Goal: Task Accomplishment & Management: Manage account settings

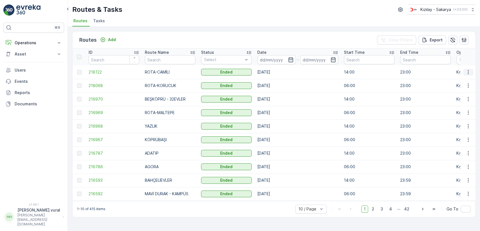
click at [466, 69] on icon "button" at bounding box center [468, 72] width 6 height 6
click at [459, 78] on span "See More Details" at bounding box center [455, 81] width 33 height 6
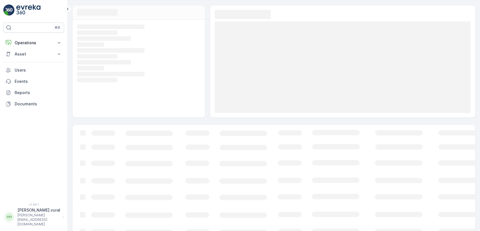
scroll to position [29, 0]
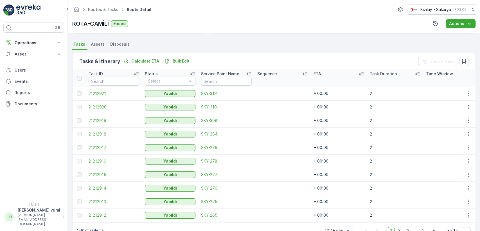
scroll to position [134, 0]
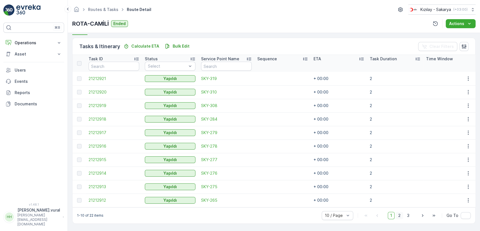
click at [399, 215] on span "2" at bounding box center [400, 214] width 8 height 7
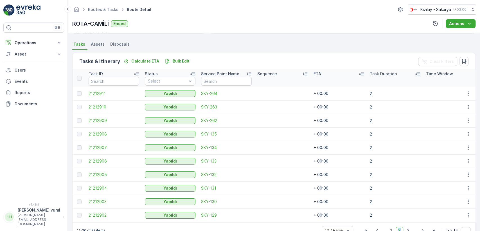
scroll to position [134, 0]
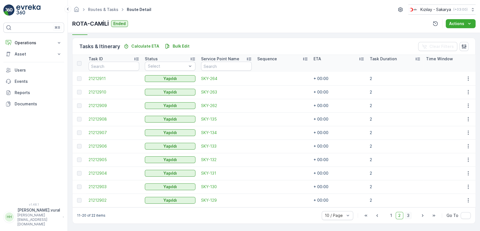
click at [406, 212] on span "3" at bounding box center [408, 214] width 8 height 7
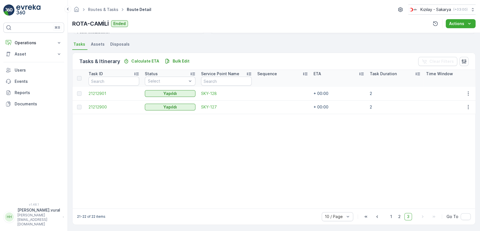
scroll to position [120, 0]
click at [21, 40] on p "Operations" at bounding box center [34, 43] width 38 height 6
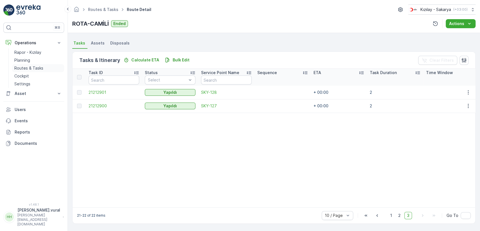
click at [31, 69] on p "Routes & Tasks" at bounding box center [28, 68] width 29 height 6
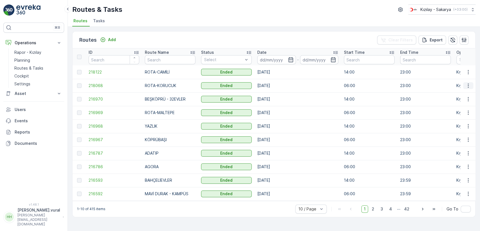
click at [466, 86] on icon "button" at bounding box center [468, 86] width 6 height 6
click at [464, 92] on span "See More Details" at bounding box center [455, 94] width 33 height 6
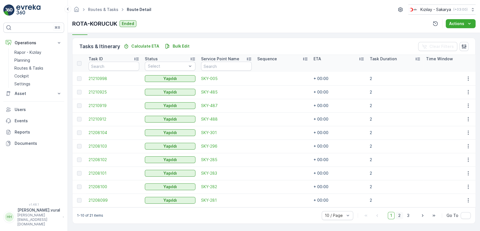
click at [400, 215] on span "2" at bounding box center [400, 214] width 8 height 7
click at [407, 215] on span "3" at bounding box center [408, 214] width 8 height 7
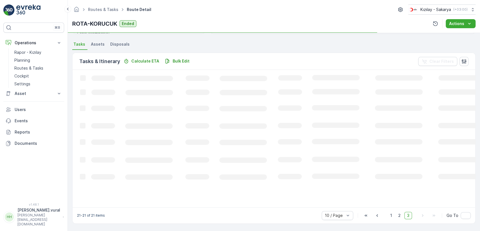
scroll to position [118, 0]
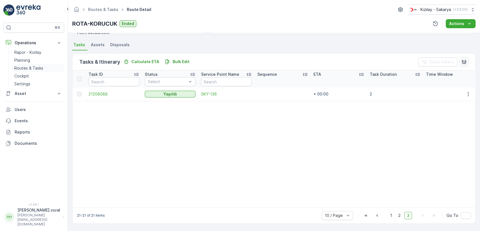
click at [44, 66] on link "Routes & Tasks" at bounding box center [38, 68] width 52 height 8
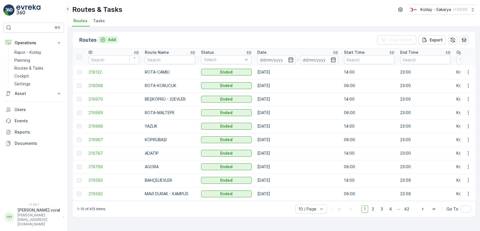
click at [111, 37] on p "Add" at bounding box center [112, 40] width 8 height 6
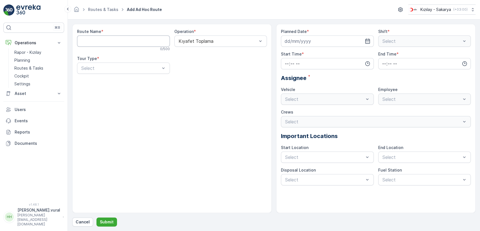
click at [114, 39] on Name "Route Name" at bounding box center [123, 40] width 93 height 11
click at [128, 40] on Name "Route Name" at bounding box center [123, 40] width 93 height 11
type Name "ROTA-ŞEKER MAH."
click at [125, 66] on div at bounding box center [121, 68] width 80 height 5
click at [109, 80] on div "Static" at bounding box center [123, 81] width 86 height 5
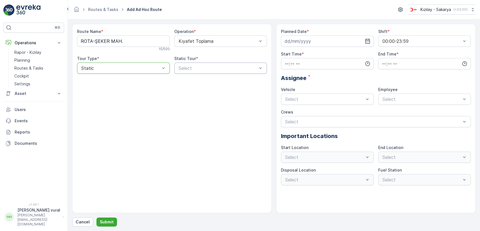
click at [183, 69] on div at bounding box center [218, 68] width 80 height 5
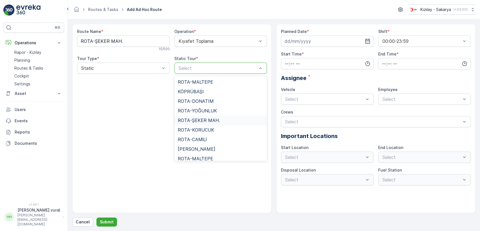
click at [228, 118] on div "ROTA-ŞEKER MAH." at bounding box center [221, 120] width 86 height 5
click at [228, 118] on div "Route Name * ROTA-ŞEKER MAH. 15 / 500 Operation * Kıyafet Toplama Tour Type * S…" at bounding box center [171, 118] width 199 height 189
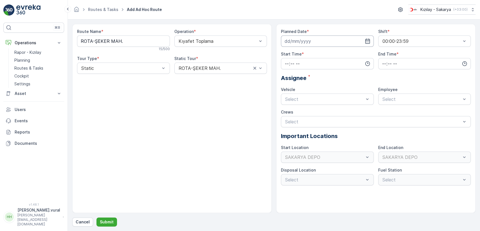
click at [308, 40] on input at bounding box center [327, 40] width 93 height 11
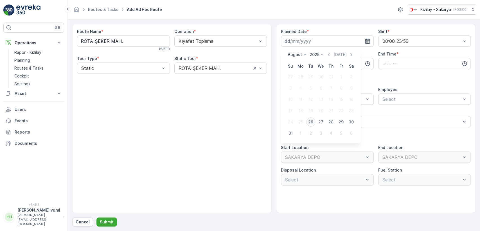
click at [311, 123] on div "26" at bounding box center [310, 121] width 9 height 9
click at [311, 123] on div at bounding box center [373, 121] width 177 height 5
type input "[DATE]"
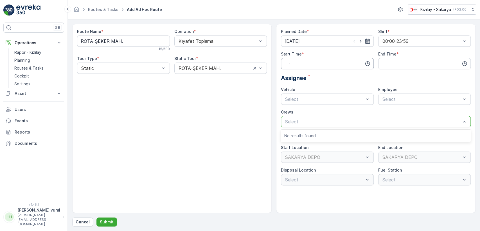
click at [305, 62] on input "time" at bounding box center [327, 63] width 93 height 11
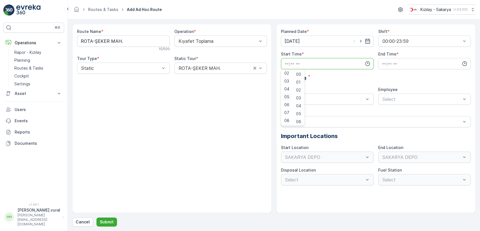
scroll to position [31, 0]
click at [287, 86] on div "05" at bounding box center [287, 82] width 10 height 8
click at [287, 90] on span "06" at bounding box center [286, 90] width 5 height 6
type input "06:00"
click at [393, 66] on input "time" at bounding box center [424, 63] width 93 height 11
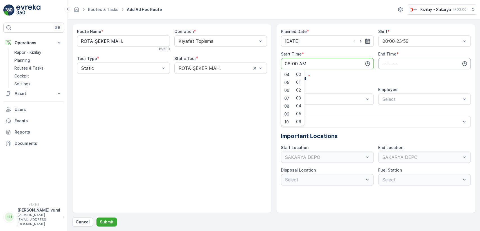
click at [393, 66] on input "time" at bounding box center [424, 63] width 93 height 11
click at [382, 118] on span "23" at bounding box center [384, 121] width 4 height 6
type input "23:00"
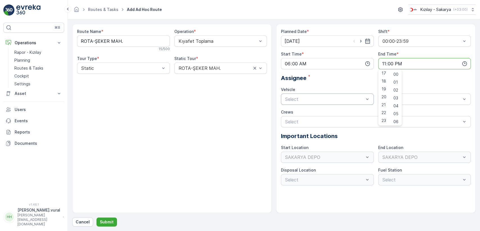
click at [315, 98] on div at bounding box center [325, 98] width 80 height 5
click at [302, 123] on span "06 ECH 422" at bounding box center [297, 122] width 26 height 5
click at [395, 101] on div at bounding box center [422, 98] width 80 height 5
click at [395, 114] on span "06ECH422" at bounding box center [393, 112] width 23 height 5
click at [112, 219] on button "Submit" at bounding box center [106, 221] width 21 height 9
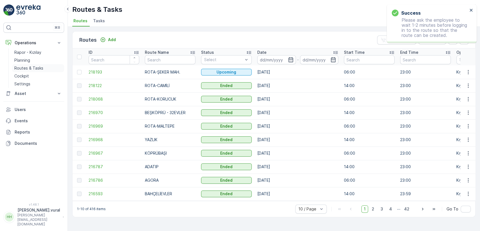
click at [43, 65] on link "Routes & Tasks" at bounding box center [38, 68] width 52 height 8
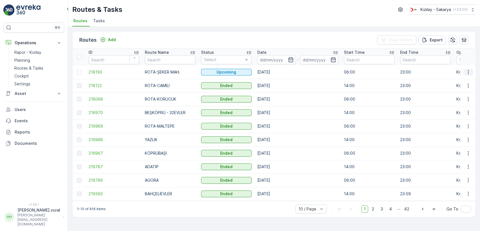
click at [467, 71] on icon "button" at bounding box center [468, 72] width 6 height 6
click at [465, 79] on span "See More Details" at bounding box center [455, 81] width 33 height 6
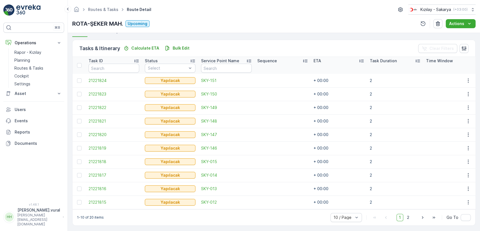
scroll to position [134, 0]
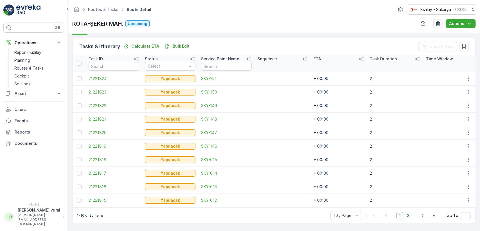
click at [405, 212] on span "2" at bounding box center [408, 214] width 8 height 7
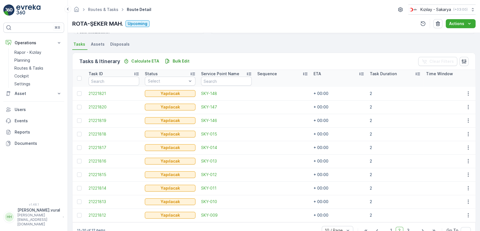
scroll to position [134, 0]
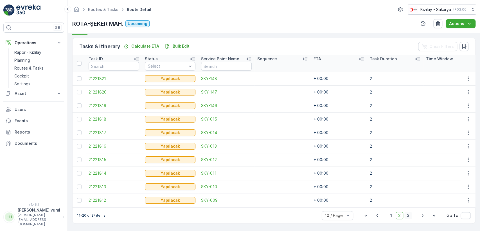
click at [407, 215] on span "3" at bounding box center [408, 214] width 8 height 7
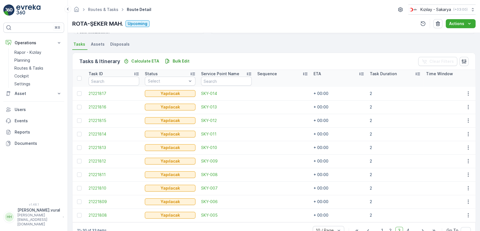
scroll to position [134, 0]
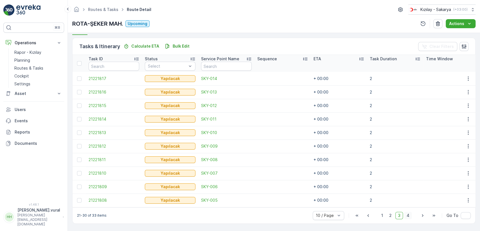
click at [407, 216] on span "4" at bounding box center [408, 214] width 8 height 7
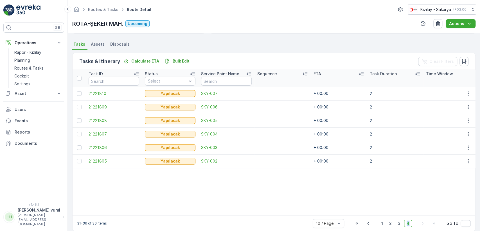
scroll to position [127, 0]
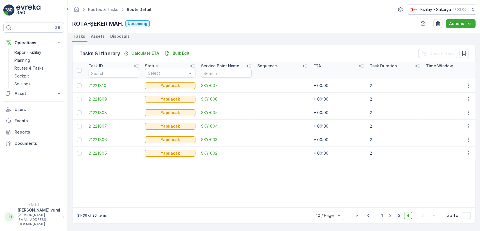
click at [400, 214] on span "3" at bounding box center [399, 214] width 8 height 7
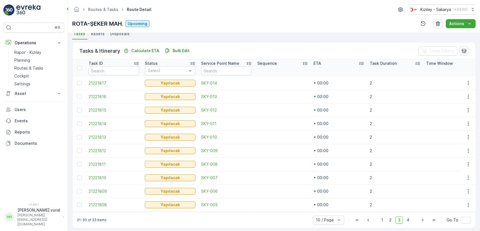
scroll to position [134, 0]
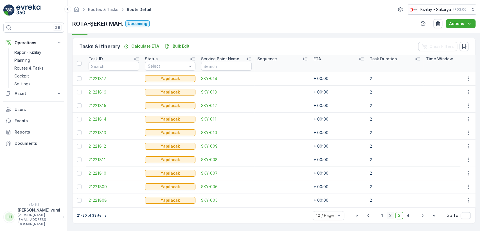
click at [387, 214] on span "2" at bounding box center [391, 214] width 8 height 7
click at [396, 215] on span "2" at bounding box center [400, 214] width 8 height 7
click at [389, 215] on span "1" at bounding box center [391, 214] width 7 height 7
click at [34, 67] on p "Routes & Tasks" at bounding box center [28, 68] width 29 height 6
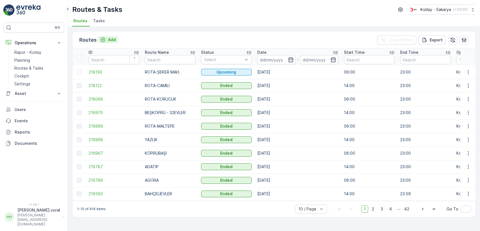
click at [110, 37] on p "Add" at bounding box center [112, 40] width 8 height 6
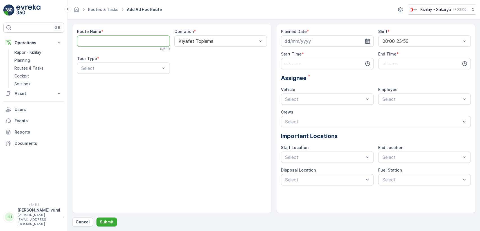
click at [112, 41] on Name "Route Name" at bounding box center [123, 40] width 93 height 11
type Name "ROTA-KARAMAN"
click at [110, 67] on div at bounding box center [121, 68] width 80 height 5
click at [109, 71] on p "Select" at bounding box center [120, 68] width 79 height 7
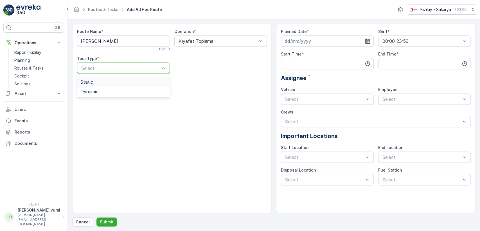
click at [105, 81] on div "Static" at bounding box center [123, 81] width 86 height 5
click at [105, 81] on div "Route Name * ROTA-KARAMAN 12 / 500 Operation * Kıyafet Toplama Tour Type * 2 re…" at bounding box center [171, 118] width 199 height 189
click at [220, 66] on div at bounding box center [218, 68] width 80 height 5
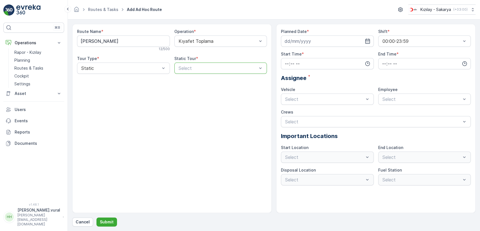
click at [220, 66] on div at bounding box center [218, 68] width 80 height 5
click at [213, 68] on div at bounding box center [218, 68] width 80 height 5
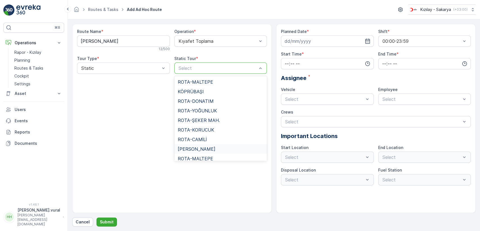
click at [208, 146] on span "ROTA-KARAMAN" at bounding box center [197, 148] width 38 height 5
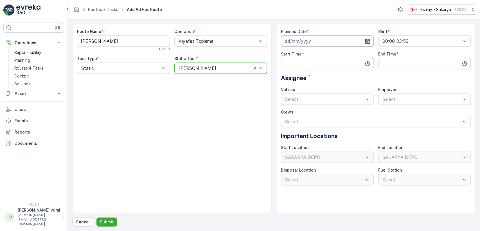
click at [318, 41] on input at bounding box center [327, 40] width 93 height 11
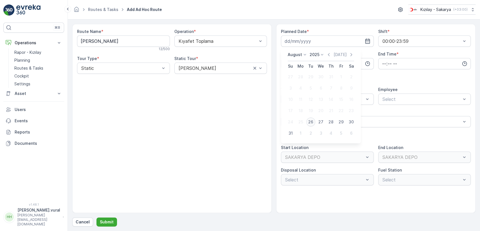
click at [312, 120] on div "26" at bounding box center [310, 121] width 9 height 9
type input "[DATE]"
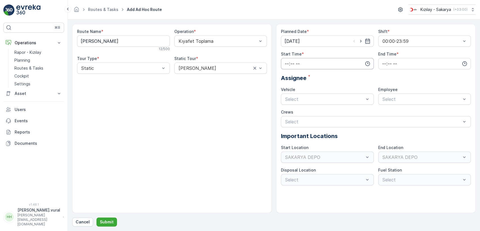
click at [320, 61] on input "time" at bounding box center [327, 63] width 93 height 11
click at [287, 118] on span "06" at bounding box center [286, 121] width 5 height 6
type input "06:00"
click at [393, 64] on input "time" at bounding box center [424, 63] width 93 height 11
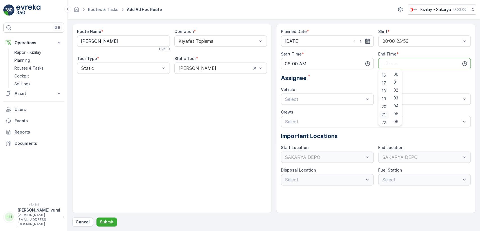
scroll to position [135, 0]
click at [387, 117] on div "23" at bounding box center [384, 120] width 10 height 8
type input "23:00"
click at [302, 120] on span "06 ECH 422" at bounding box center [297, 122] width 26 height 5
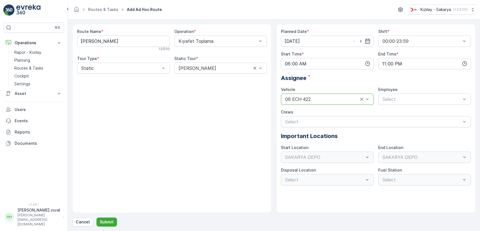
click at [373, 97] on div "06 ECH 422" at bounding box center [327, 98] width 93 height 11
click at [390, 111] on span "06ECH422" at bounding box center [393, 112] width 23 height 5
click at [390, 111] on div "Crews" at bounding box center [376, 112] width 190 height 6
click at [106, 223] on p "Submit" at bounding box center [107, 222] width 14 height 6
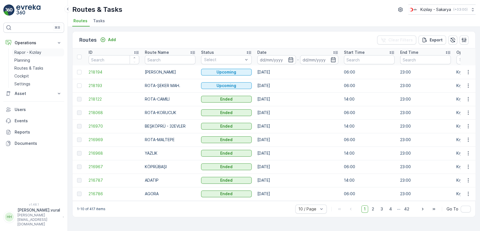
click at [33, 51] on p "Rapor - Kızılay" at bounding box center [27, 52] width 27 height 6
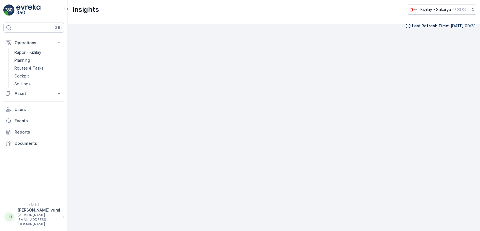
scroll to position [6, 0]
click at [12, 219] on div "HH" at bounding box center [9, 216] width 9 height 9
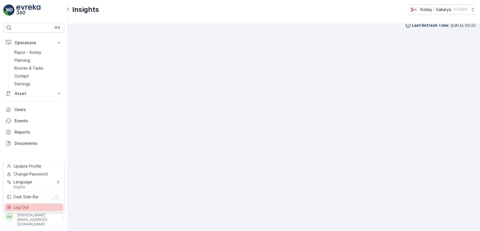
click at [19, 207] on span "Log Out" at bounding box center [20, 207] width 15 height 6
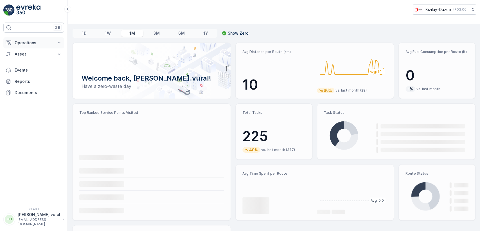
click at [33, 37] on button "Operations" at bounding box center [33, 42] width 61 height 11
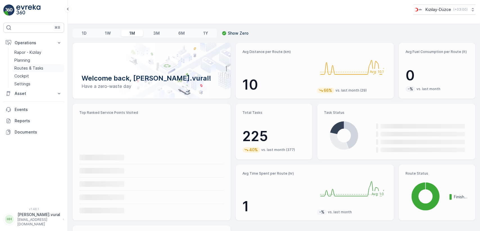
click at [39, 68] on p "Routes & Tasks" at bounding box center [28, 68] width 29 height 6
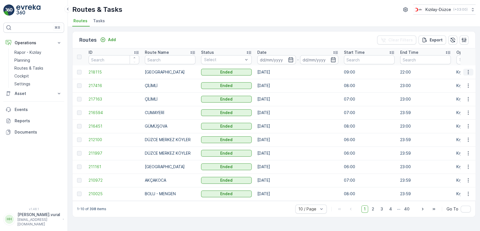
click at [468, 69] on icon "button" at bounding box center [468, 72] width 6 height 6
click at [468, 76] on ul "See More Details View Route Tracking History" at bounding box center [458, 88] width 46 height 26
click at [466, 81] on span "See More Details" at bounding box center [455, 81] width 33 height 6
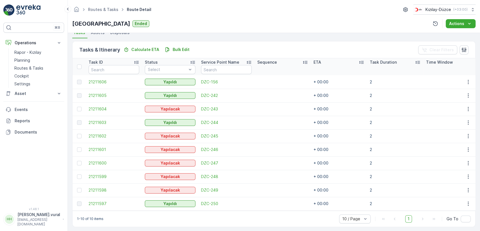
scroll to position [134, 0]
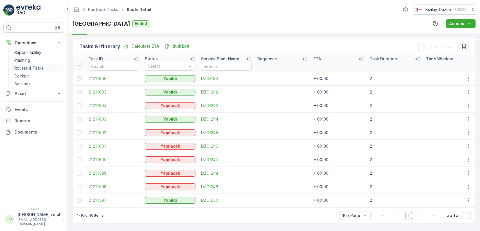
click at [36, 68] on p "Routes & Tasks" at bounding box center [28, 68] width 29 height 6
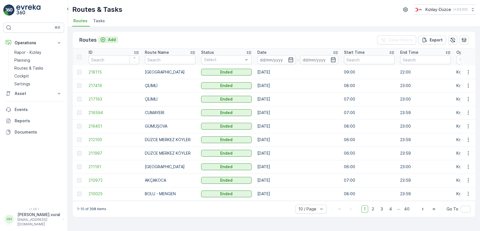
click at [104, 36] on button "Add" at bounding box center [108, 39] width 20 height 7
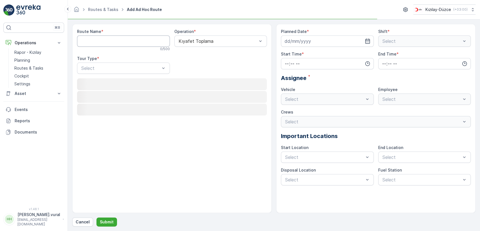
click at [114, 42] on Name "Route Name" at bounding box center [123, 40] width 93 height 11
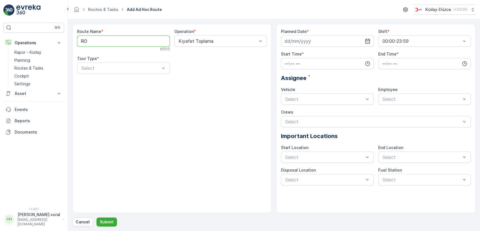
type Name "R"
type Name "[PERSON_NAME]"
click at [112, 67] on div at bounding box center [121, 68] width 80 height 5
click at [110, 71] on p "Select" at bounding box center [120, 68] width 79 height 7
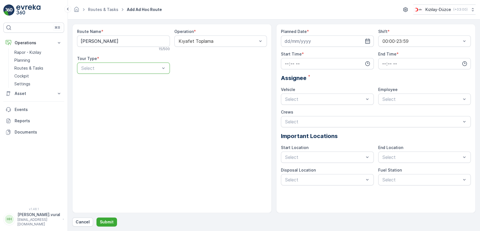
click at [110, 70] on div "Select" at bounding box center [121, 68] width 80 height 7
click at [110, 67] on div at bounding box center [121, 68] width 80 height 5
click at [111, 82] on div "Static" at bounding box center [123, 81] width 86 height 5
click at [111, 82] on div "Route Name * SAKARYA -HENDEK 15 / 500 Operation * Kıyafet Toplama Tour Type * 2…" at bounding box center [171, 118] width 199 height 189
click at [194, 68] on div at bounding box center [218, 68] width 80 height 5
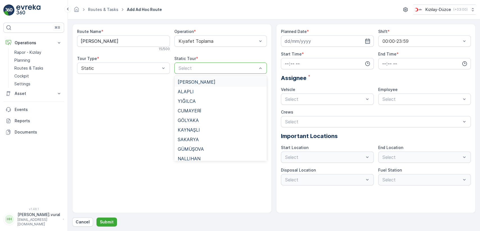
click at [207, 82] on span "[PERSON_NAME]" at bounding box center [197, 81] width 38 height 5
click at [207, 82] on div "Route Name * SAKARYA -HENDEK 15 / 500 Operation * Kıyafet Toplama Tour Type * S…" at bounding box center [171, 118] width 199 height 189
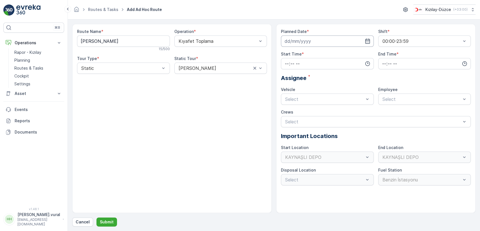
click at [298, 42] on input at bounding box center [327, 40] width 93 height 11
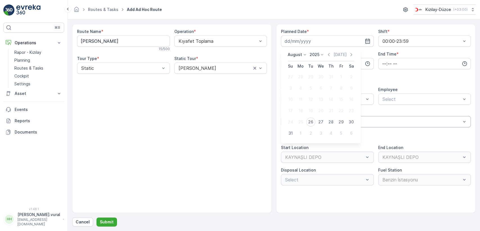
click at [312, 119] on div "26" at bounding box center [310, 121] width 9 height 9
type input "[DATE]"
click at [312, 119] on div at bounding box center [373, 121] width 177 height 5
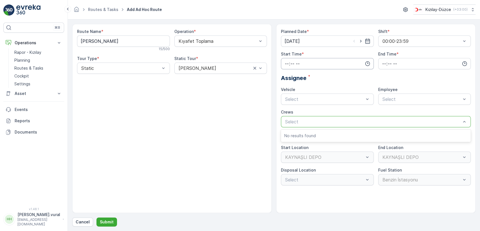
click at [302, 66] on input "time" at bounding box center [327, 63] width 93 height 11
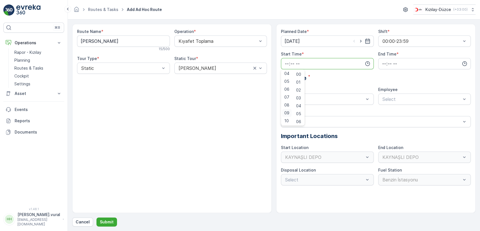
scroll to position [33, 0]
click at [288, 96] on span "07" at bounding box center [286, 97] width 5 height 6
type input "07:00"
click at [382, 64] on input "time" at bounding box center [424, 63] width 93 height 11
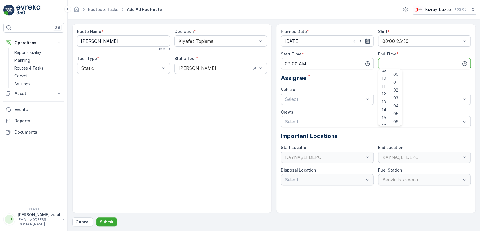
scroll to position [135, 0]
click at [385, 119] on span "23" at bounding box center [384, 121] width 4 height 6
type input "23:00"
click at [323, 97] on div at bounding box center [325, 98] width 80 height 5
click at [305, 112] on span "06 DCG 614" at bounding box center [297, 112] width 26 height 5
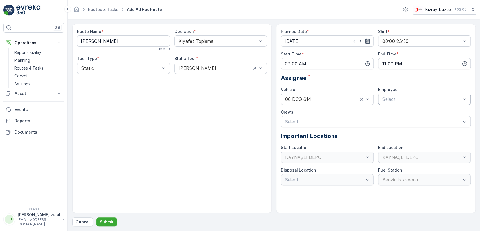
click at [384, 105] on div "Planned Date * [DATE] Shift * 00:00-23:59 Start Time * 07:00 End Time * 23:00 A…" at bounding box center [376, 107] width 190 height 156
click at [387, 110] on span "06 DCG 614" at bounding box center [395, 112] width 26 height 5
click at [387, 110] on div "Crews" at bounding box center [376, 112] width 190 height 6
click at [109, 220] on p "Submit" at bounding box center [107, 222] width 14 height 6
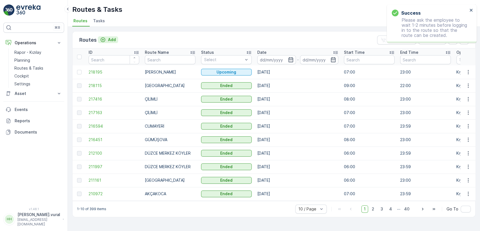
click at [112, 39] on p "Add" at bounding box center [112, 40] width 8 height 6
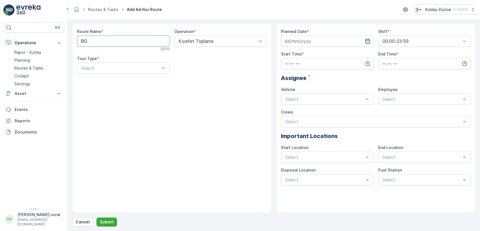
type Name "R"
type Name "[GEOGRAPHIC_DATA]"
click at [117, 64] on div "Select" at bounding box center [123, 67] width 93 height 11
click at [110, 85] on div "Static" at bounding box center [123, 82] width 93 height 10
drag, startPoint x: 110, startPoint y: 85, endPoint x: 115, endPoint y: 83, distance: 4.8
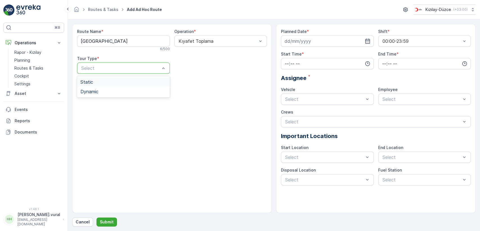
click at [110, 85] on div "Route Name * [GEOGRAPHIC_DATA] 6 / 500 Operation * Kıyafet Toplama Tour Type * …" at bounding box center [171, 118] width 199 height 189
click at [190, 70] on div at bounding box center [218, 68] width 80 height 5
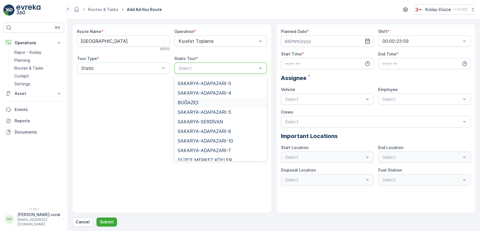
scroll to position [130, 0]
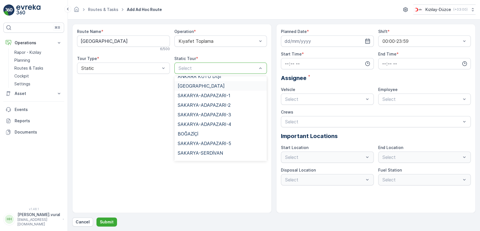
click at [191, 85] on span "[GEOGRAPHIC_DATA]" at bounding box center [201, 85] width 47 height 5
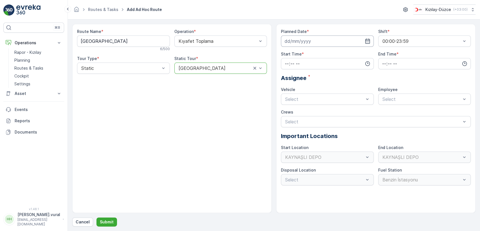
click at [315, 46] on input at bounding box center [327, 40] width 93 height 11
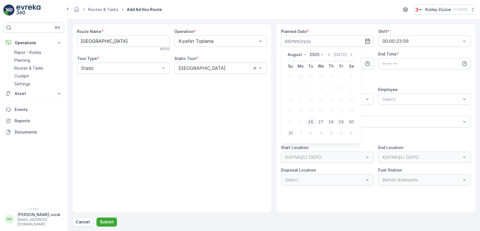
click at [311, 121] on div "26" at bounding box center [310, 121] width 9 height 9
type input "[DATE]"
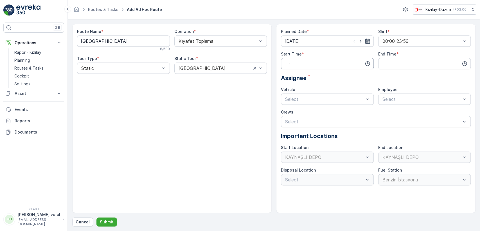
click at [301, 62] on input "time" at bounding box center [327, 63] width 93 height 11
click at [288, 97] on span "07" at bounding box center [286, 98] width 5 height 6
type input "07:00"
click at [386, 63] on input "time" at bounding box center [424, 63] width 93 height 11
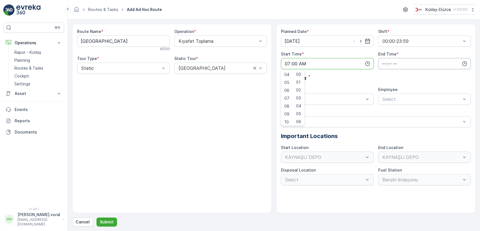
click at [386, 63] on input "time" at bounding box center [424, 63] width 93 height 11
click at [384, 119] on span "23" at bounding box center [384, 121] width 4 height 6
type input "23:00"
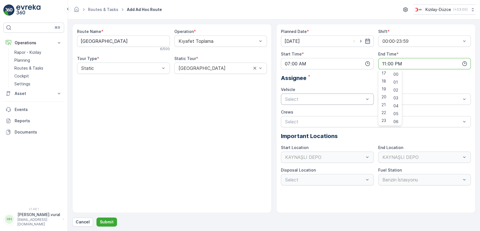
click at [313, 99] on div at bounding box center [325, 98] width 80 height 5
click at [307, 112] on div "Crews" at bounding box center [376, 112] width 190 height 6
click at [307, 98] on div at bounding box center [325, 98] width 80 height 5
click at [306, 111] on span "06 DCG 614" at bounding box center [297, 112] width 26 height 5
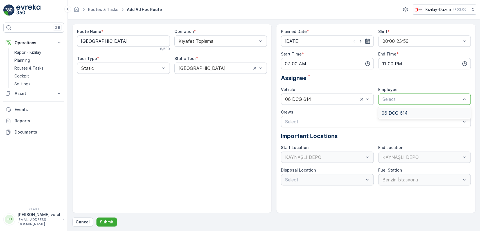
click at [387, 100] on div at bounding box center [422, 98] width 80 height 5
click at [388, 111] on span "06 DCG 614" at bounding box center [395, 112] width 26 height 5
click at [103, 215] on div "Route Name * [GEOGRAPHIC_DATA] 6 / 500 Operation * Kıyafet Toplama Tour Type * …" at bounding box center [273, 125] width 403 height 202
click at [103, 218] on button "Submit" at bounding box center [106, 221] width 21 height 9
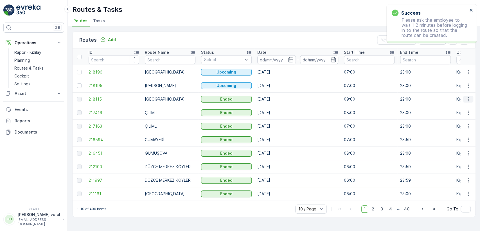
click at [467, 98] on icon "button" at bounding box center [468, 99] width 6 height 6
click at [459, 108] on span "See More Details" at bounding box center [455, 108] width 33 height 6
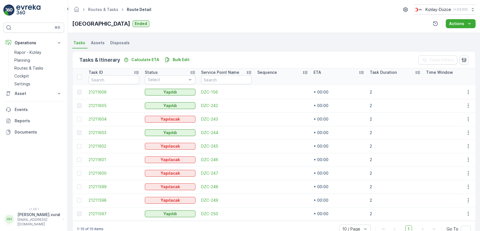
scroll to position [134, 0]
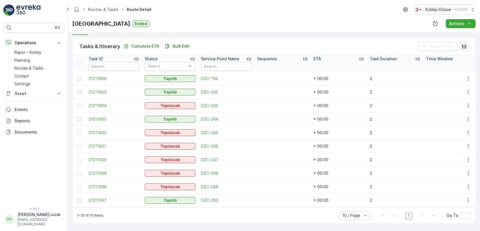
click at [68, 10] on icon at bounding box center [68, 9] width 2 height 3
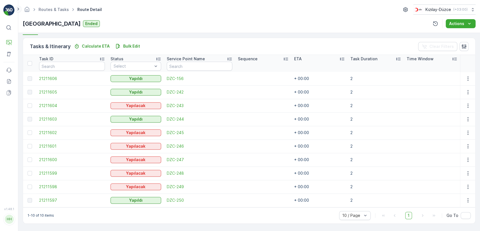
scroll to position [131, 0]
click at [36, 7] on icon at bounding box center [34, 9] width 6 height 6
click at [35, 8] on icon at bounding box center [34, 9] width 6 height 6
click at [34, 11] on icon at bounding box center [34, 9] width 6 height 6
click at [34, 10] on icon at bounding box center [34, 9] width 6 height 6
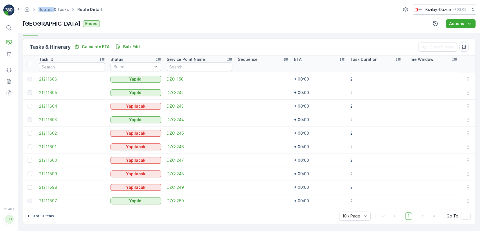
click at [35, 10] on icon at bounding box center [34, 9] width 6 height 6
click at [20, 10] on icon at bounding box center [18, 9] width 6 height 7
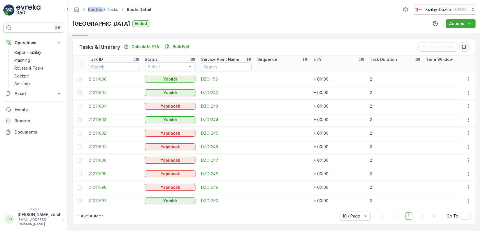
scroll to position [134, 0]
click at [32, 66] on p "Routes & Tasks" at bounding box center [28, 68] width 29 height 6
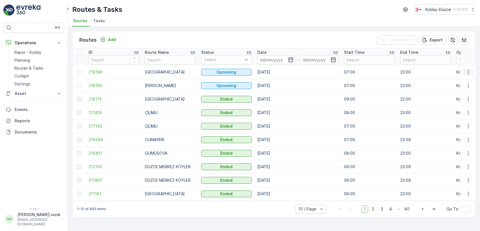
click at [466, 73] on icon "button" at bounding box center [468, 72] width 6 height 6
click at [466, 79] on span "See More Details" at bounding box center [455, 81] width 33 height 6
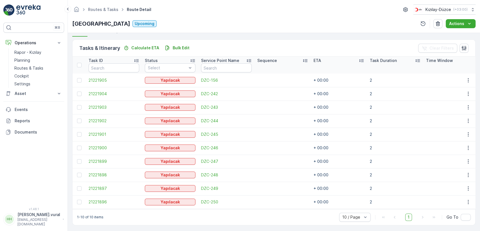
scroll to position [134, 0]
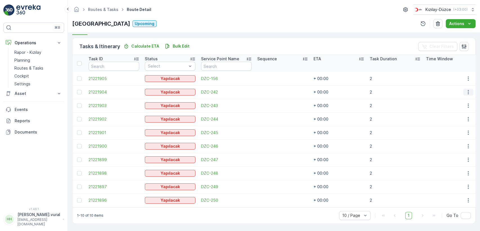
click at [465, 91] on icon "button" at bounding box center [468, 92] width 6 height 6
click at [456, 130] on div "Delete" at bounding box center [459, 132] width 42 height 8
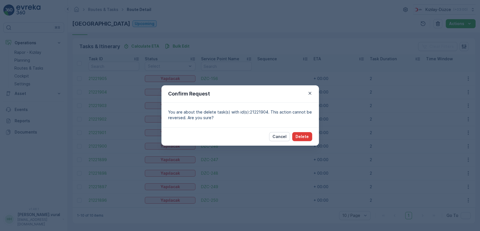
click at [305, 135] on p "Delete" at bounding box center [302, 137] width 13 height 6
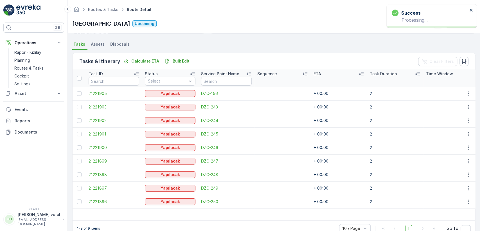
scroll to position [132, 0]
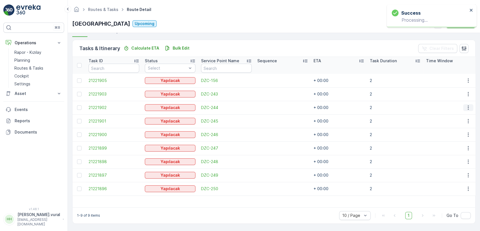
click at [465, 105] on icon "button" at bounding box center [468, 108] width 6 height 6
click at [453, 144] on div "Delete" at bounding box center [459, 147] width 42 height 8
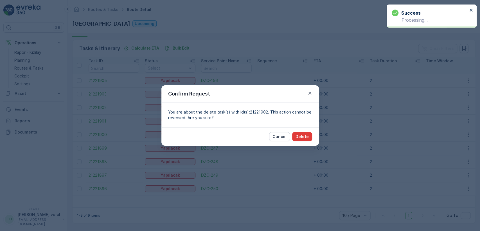
click at [310, 134] on button "Delete" at bounding box center [302, 136] width 20 height 9
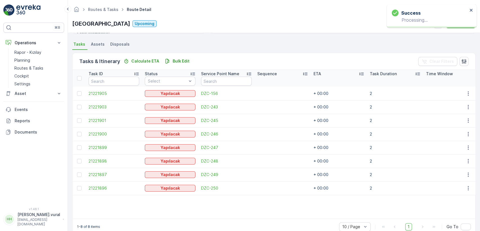
scroll to position [130, 0]
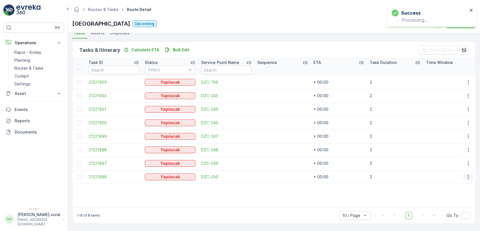
click at [465, 174] on icon "button" at bounding box center [468, 177] width 6 height 6
click at [448, 214] on span "Delete" at bounding box center [446, 217] width 13 height 6
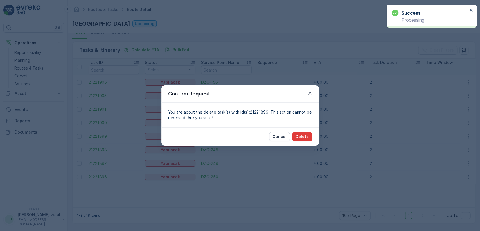
click at [304, 138] on p "Delete" at bounding box center [302, 137] width 13 height 6
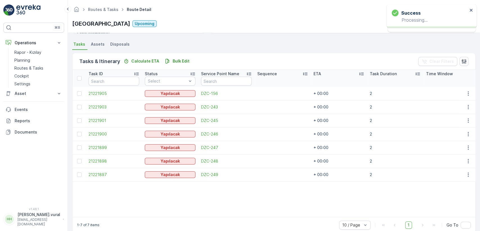
scroll to position [128, 0]
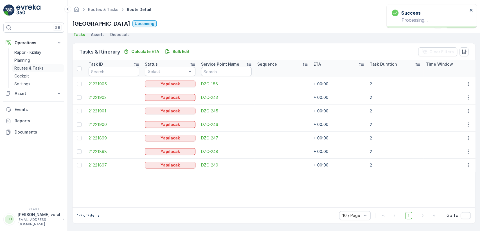
click at [36, 67] on p "Routes & Tasks" at bounding box center [28, 68] width 29 height 6
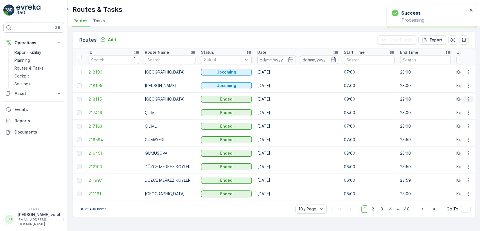
click at [466, 98] on icon "button" at bounding box center [468, 99] width 6 height 6
click at [462, 106] on span "See More Details" at bounding box center [455, 108] width 33 height 6
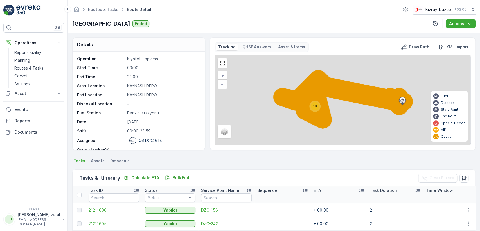
scroll to position [134, 0]
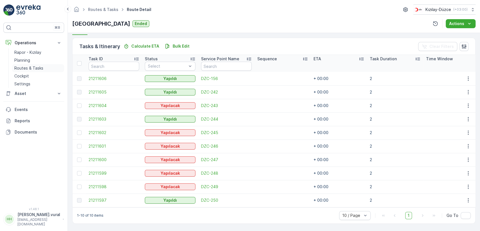
click at [37, 67] on p "Routes & Tasks" at bounding box center [28, 68] width 29 height 6
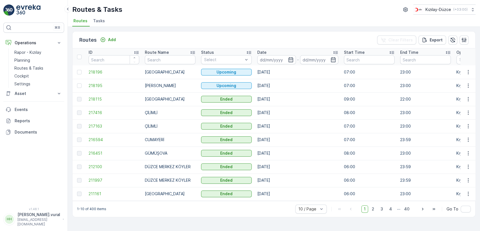
click at [471, 68] on td at bounding box center [467, 71] width 15 height 13
click at [468, 71] on icon "button" at bounding box center [468, 72] width 6 height 6
click at [465, 76] on div "See More Details" at bounding box center [457, 80] width 43 height 8
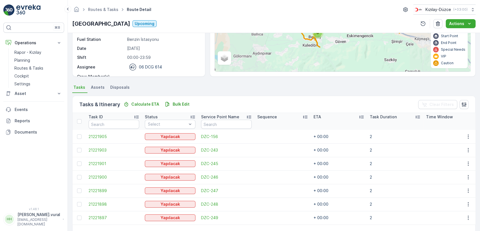
scroll to position [128, 0]
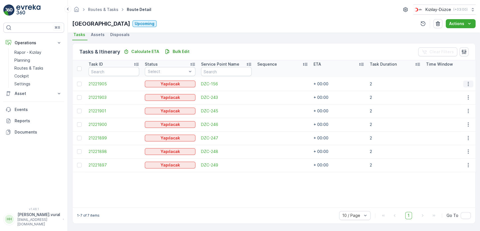
click at [463, 80] on button "button" at bounding box center [468, 83] width 10 height 7
click at [456, 125] on div "Delete" at bounding box center [459, 124] width 42 height 8
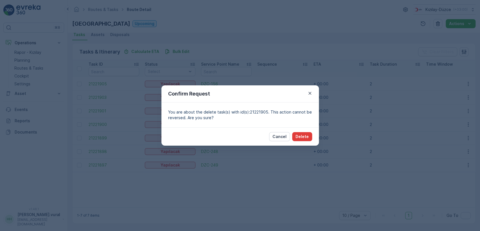
click at [297, 136] on p "Delete" at bounding box center [302, 137] width 13 height 6
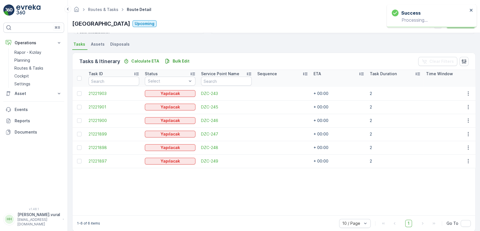
scroll to position [127, 0]
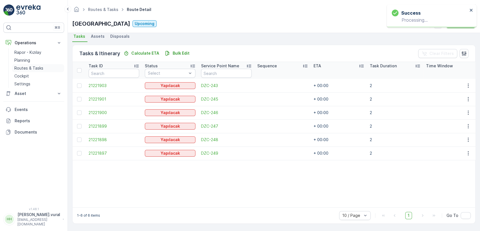
click at [29, 66] on p "Routes & Tasks" at bounding box center [28, 68] width 29 height 6
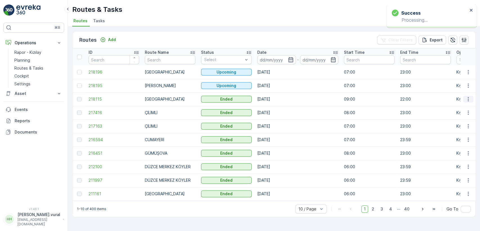
click at [472, 98] on button "button" at bounding box center [468, 99] width 10 height 7
click at [466, 106] on span "See More Details" at bounding box center [455, 108] width 33 height 6
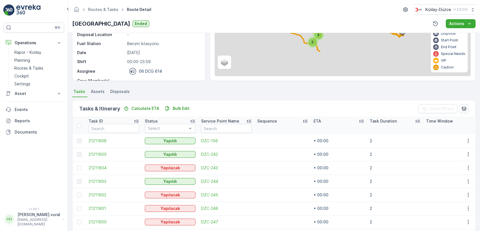
scroll to position [134, 0]
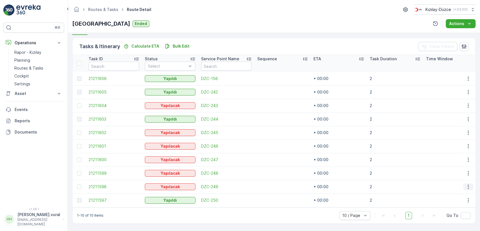
click at [467, 184] on icon "button" at bounding box center [468, 187] width 6 height 6
click at [452, 172] on div "Delete" at bounding box center [459, 176] width 42 height 8
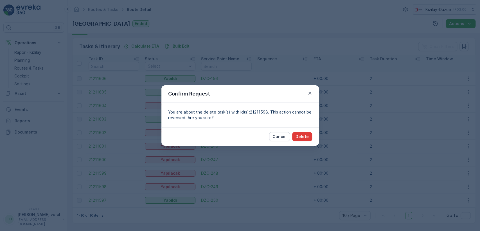
click at [308, 138] on p "Delete" at bounding box center [302, 137] width 13 height 6
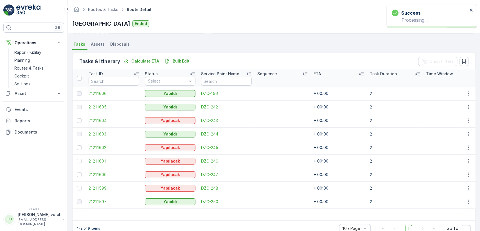
scroll to position [132, 0]
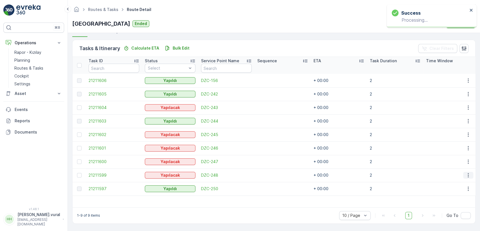
click at [465, 172] on button "button" at bounding box center [468, 175] width 10 height 7
click at [454, 211] on div "Delete" at bounding box center [459, 215] width 42 height 8
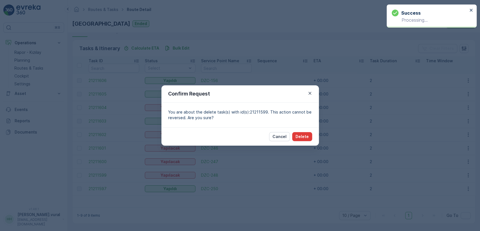
click at [300, 135] on p "Delete" at bounding box center [302, 137] width 13 height 6
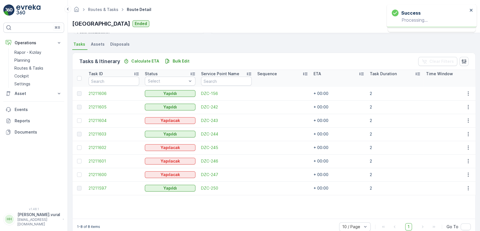
scroll to position [130, 0]
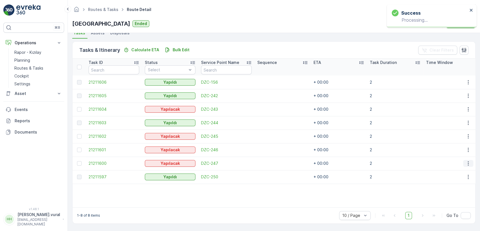
click at [466, 160] on icon "button" at bounding box center [468, 163] width 6 height 6
click at [448, 203] on span "Delete" at bounding box center [446, 203] width 13 height 6
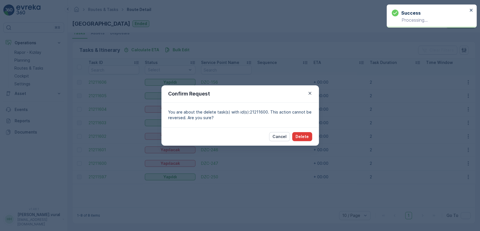
drag, startPoint x: 312, startPoint y: 140, endPoint x: 308, endPoint y: 138, distance: 4.3
click at [311, 140] on div "Cancel Delete" at bounding box center [290, 136] width 43 height 9
click at [305, 136] on p "Delete" at bounding box center [302, 137] width 13 height 6
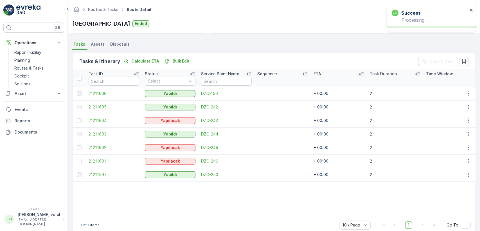
scroll to position [128, 0]
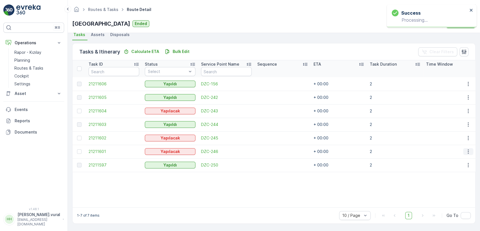
click at [466, 148] on icon "button" at bounding box center [468, 151] width 6 height 6
click at [445, 189] on span "Delete" at bounding box center [446, 191] width 13 height 6
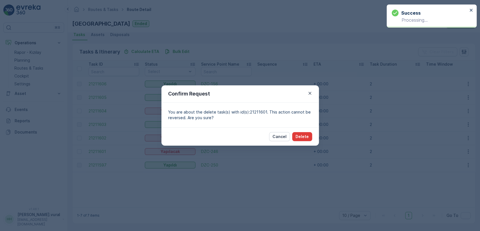
click at [300, 136] on p "Delete" at bounding box center [302, 137] width 13 height 6
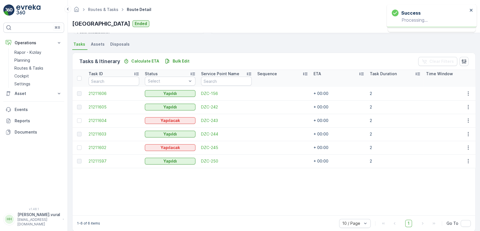
scroll to position [127, 0]
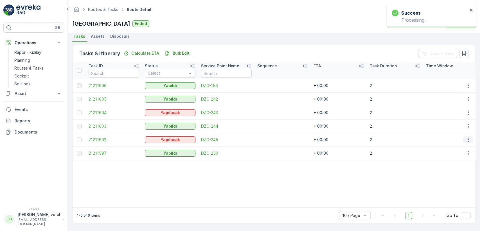
click at [465, 137] on icon "button" at bounding box center [468, 140] width 6 height 6
click at [459, 181] on div "Delete" at bounding box center [459, 179] width 42 height 8
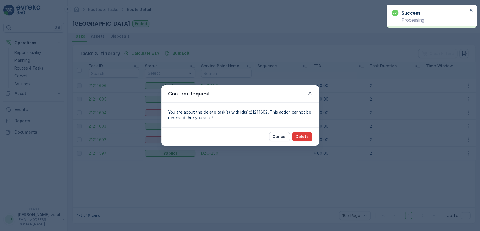
click at [300, 134] on p "Delete" at bounding box center [302, 137] width 13 height 6
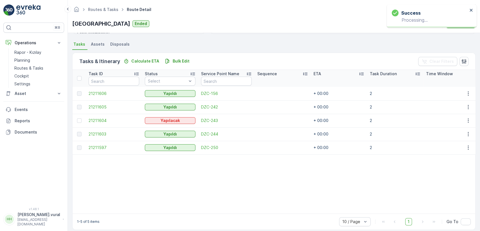
scroll to position [125, 0]
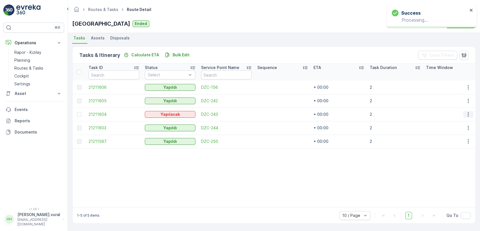
click at [468, 111] on button "button" at bounding box center [468, 114] width 10 height 7
click at [449, 152] on span "Delete" at bounding box center [446, 154] width 13 height 6
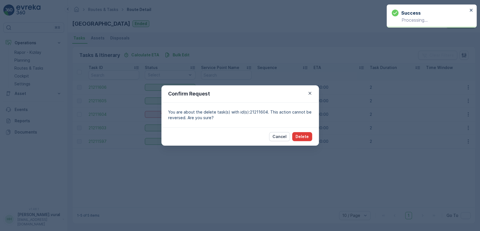
click at [305, 134] on p "Delete" at bounding box center [302, 137] width 13 height 6
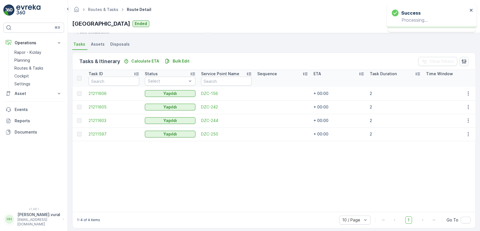
scroll to position [123, 0]
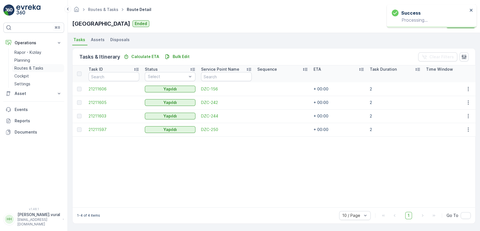
click at [21, 68] on p "Routes & Tasks" at bounding box center [28, 68] width 29 height 6
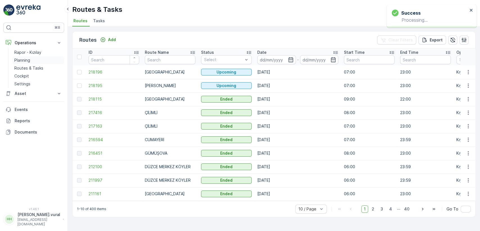
click at [32, 62] on link "Planning" at bounding box center [38, 60] width 52 height 8
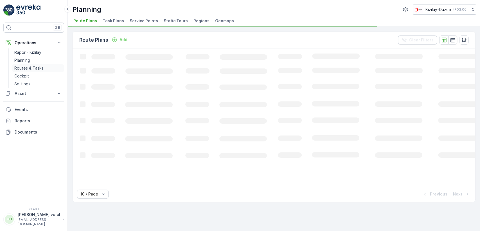
click at [32, 64] on link "Routes & Tasks" at bounding box center [38, 68] width 52 height 8
